Goal: Find specific page/section: Find specific page/section

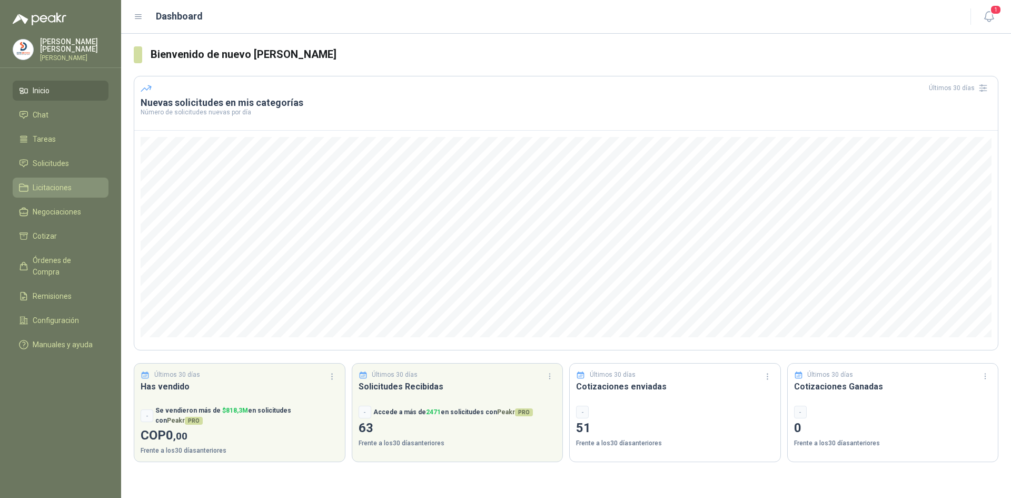
click at [72, 190] on li "Licitaciones" at bounding box center [60, 188] width 83 height 12
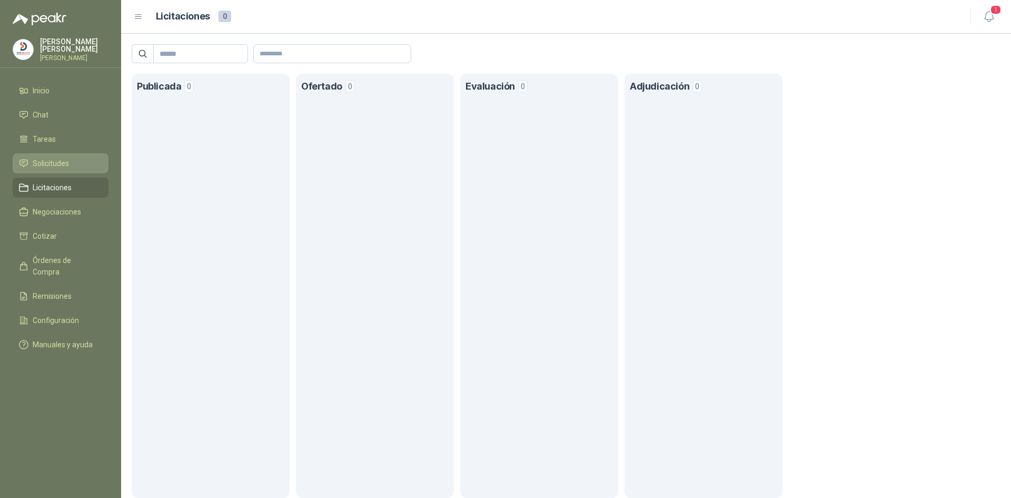
click at [65, 162] on span "Solicitudes" at bounding box center [51, 163] width 36 height 12
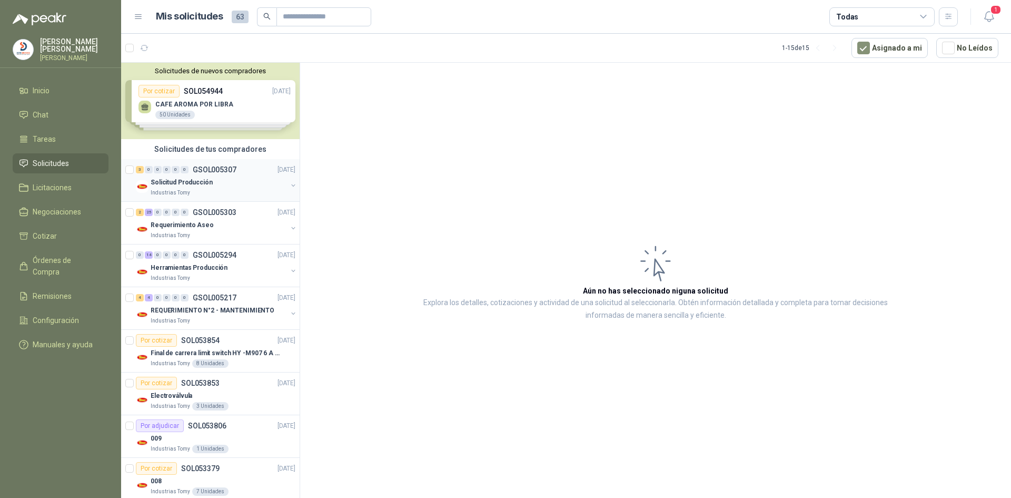
click at [195, 184] on p "Solicitud Producción" at bounding box center [182, 182] width 62 height 10
